Goal: Task Accomplishment & Management: Use online tool/utility

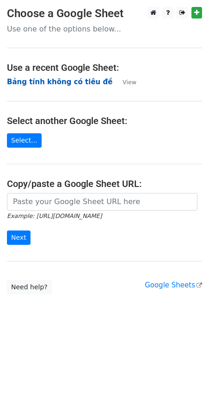
click at [41, 85] on strong "Bảng tính không có tiêu đề" at bounding box center [59, 82] width 105 height 8
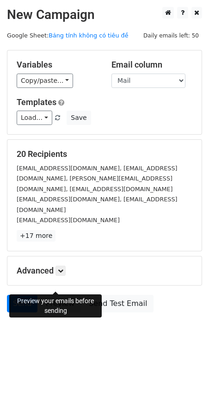
click at [52, 294] on link "Preview" at bounding box center [60, 303] width 41 height 18
click at [27, 294] on link "Send" at bounding box center [22, 303] width 31 height 18
